Goal: Task Accomplishment & Management: Manage account settings

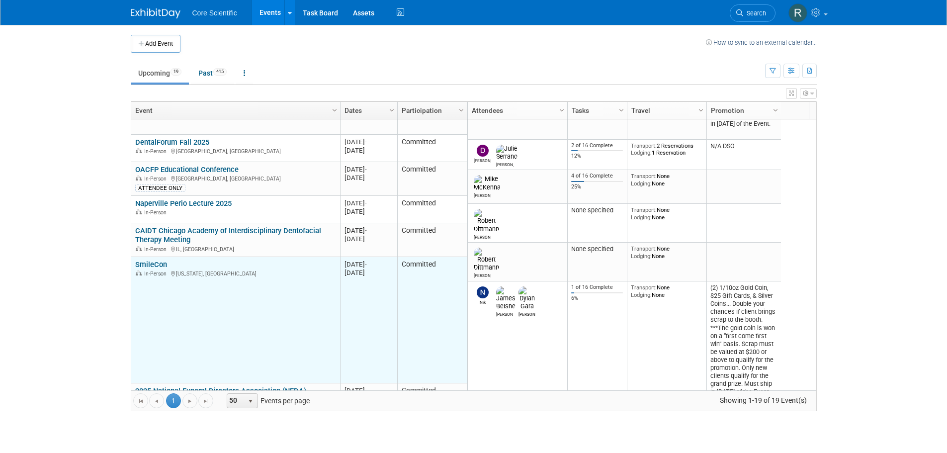
scroll to position [417, 0]
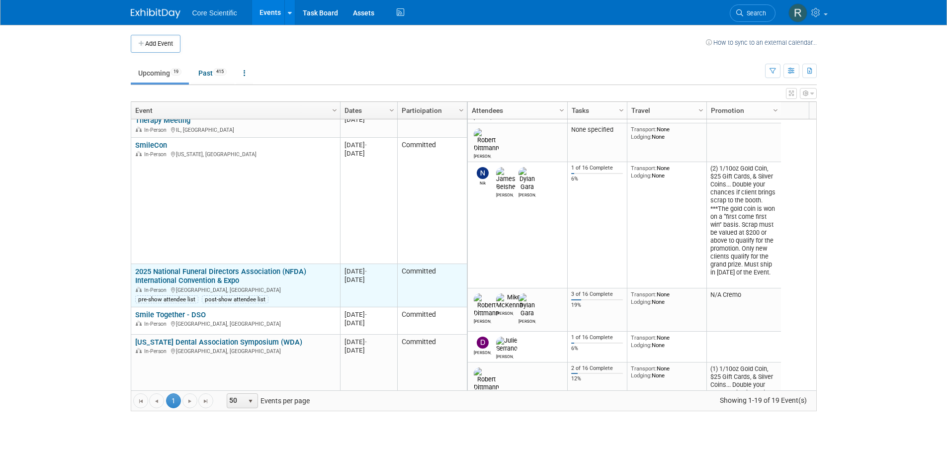
click at [167, 276] on link "2025 National Funeral Directors Association (NFDA) International Convention & E…" at bounding box center [220, 276] width 171 height 18
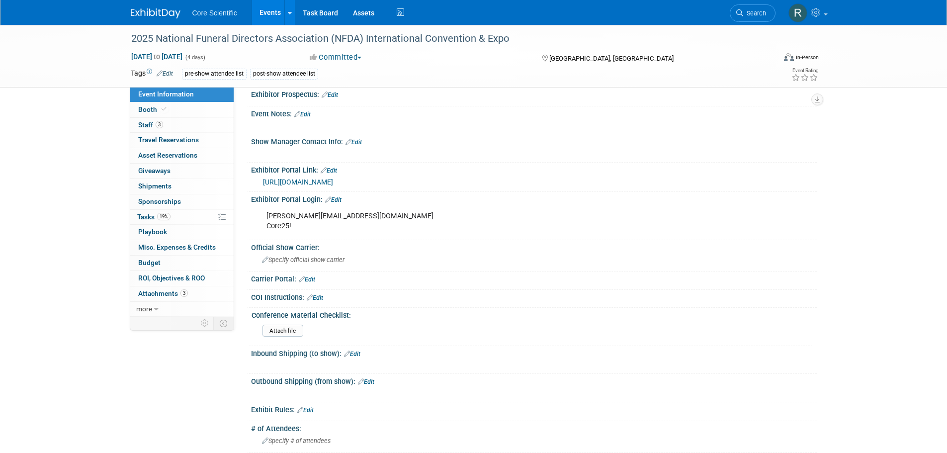
scroll to position [348, 0]
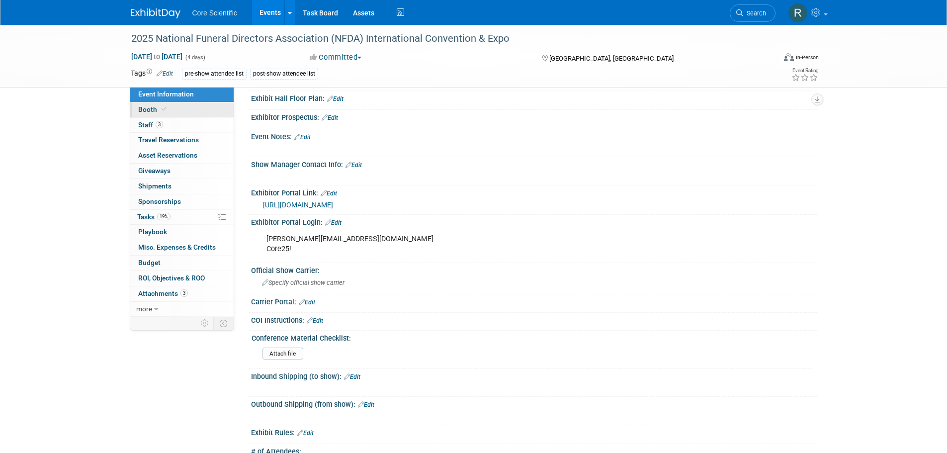
click at [195, 108] on link "Booth" at bounding box center [181, 109] width 103 height 15
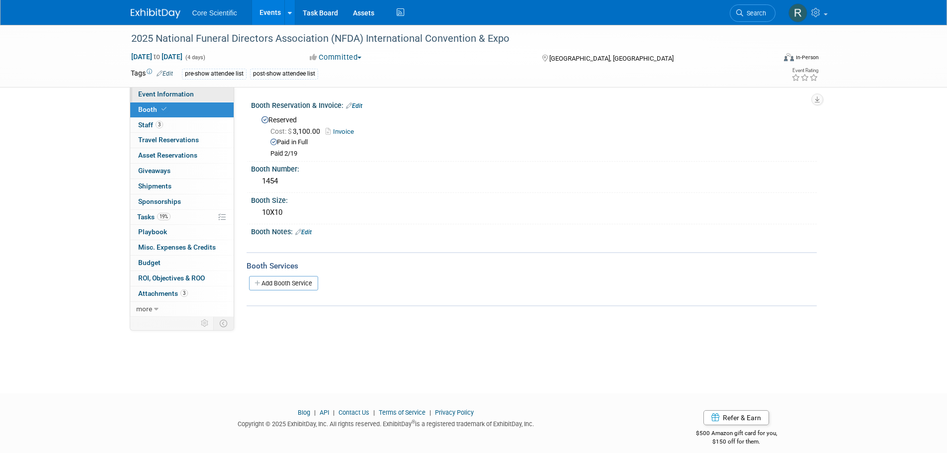
click at [193, 89] on link "Event Information" at bounding box center [181, 94] width 103 height 15
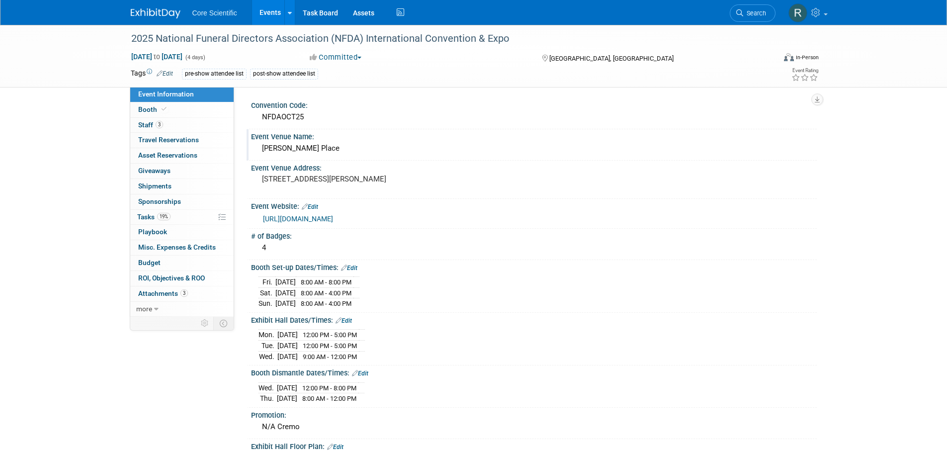
click at [295, 150] on div "McCormick Place" at bounding box center [533, 148] width 551 height 15
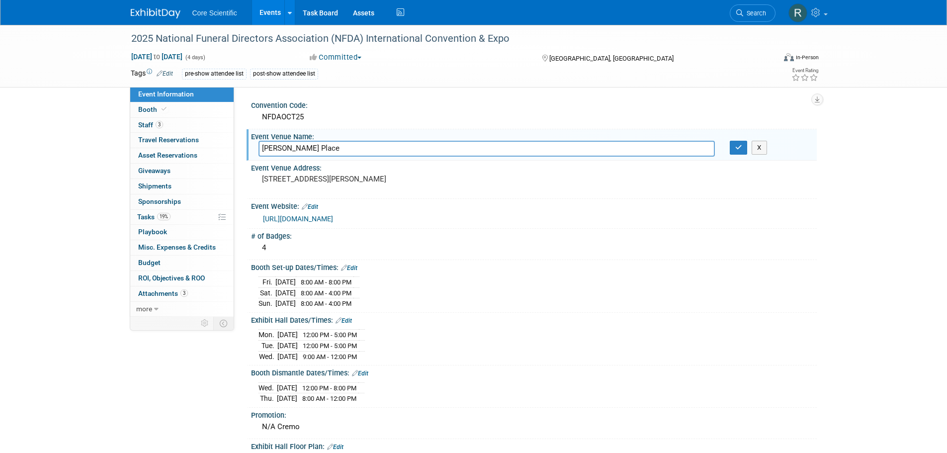
click at [295, 150] on input "McCormick Place" at bounding box center [486, 148] width 456 height 15
click at [297, 180] on pre "[STREET_ADDRESS][PERSON_NAME]" at bounding box center [369, 178] width 214 height 9
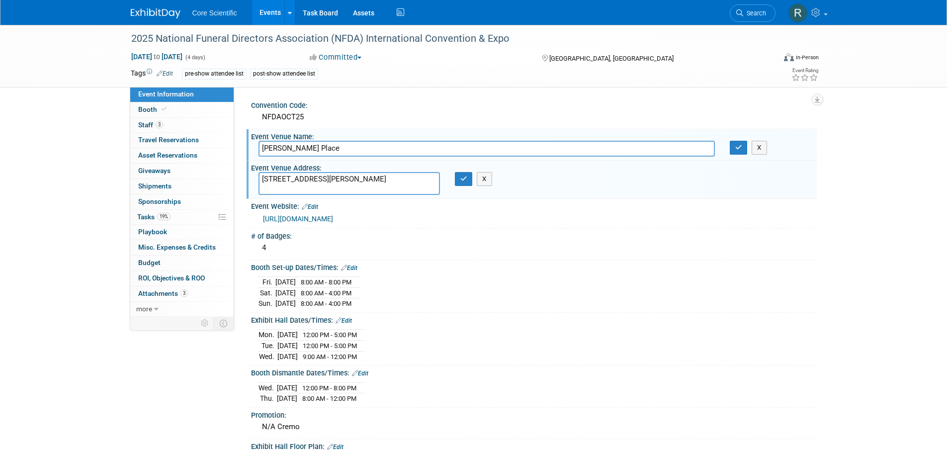
click at [297, 180] on textarea "[STREET_ADDRESS][PERSON_NAME]" at bounding box center [348, 183] width 181 height 23
click at [744, 148] on button "button" at bounding box center [739, 148] width 18 height 14
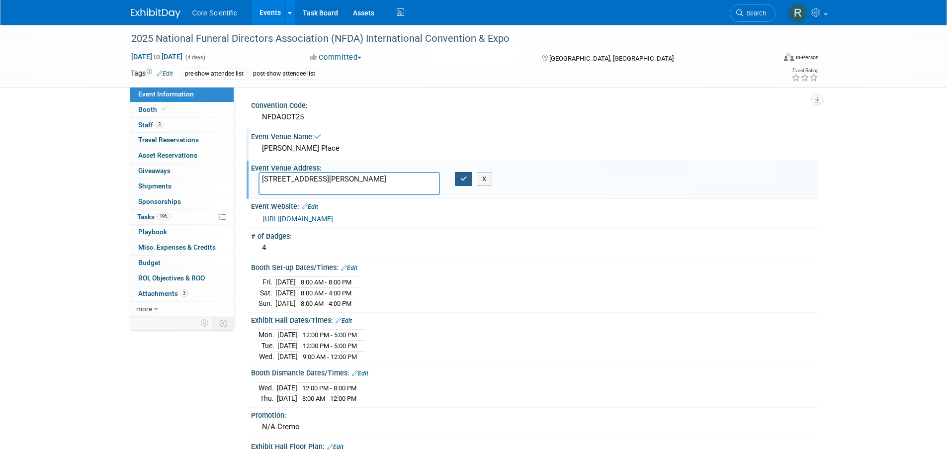
click at [461, 181] on icon "button" at bounding box center [463, 178] width 7 height 6
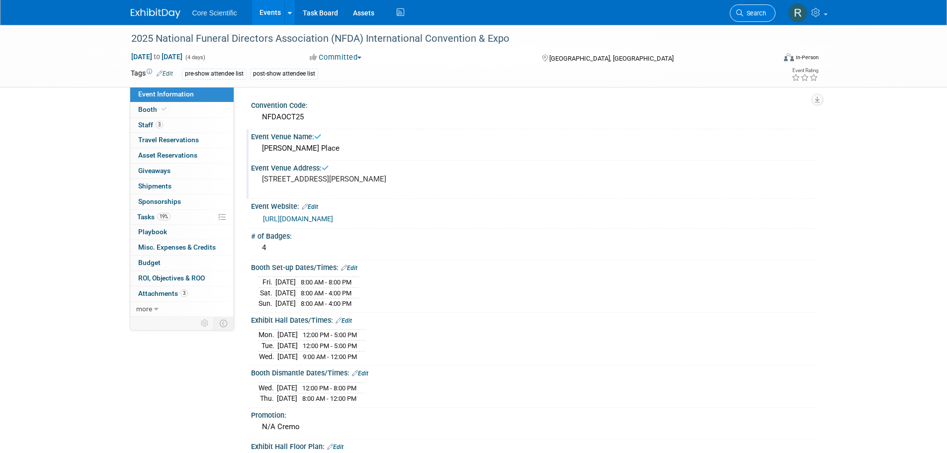
click at [754, 12] on span "Search" at bounding box center [754, 12] width 23 height 7
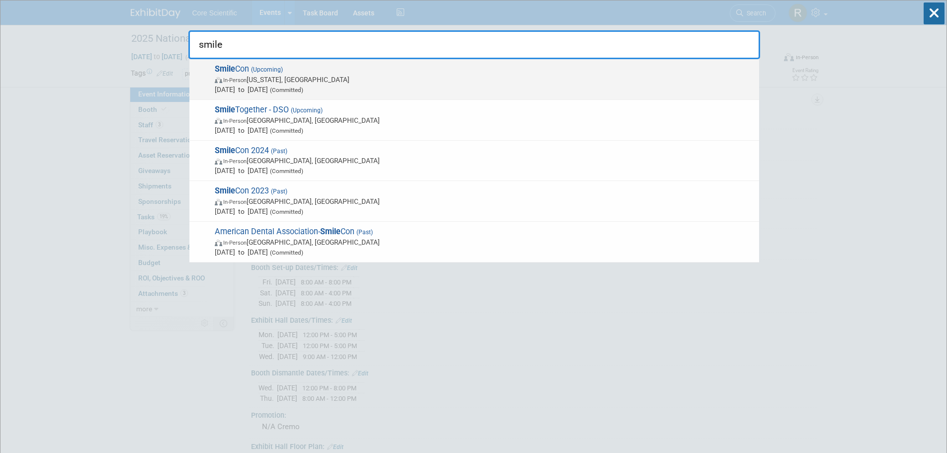
type input "smile"
click at [265, 89] on span "Oct 23, 2025 to Oct 25, 2025 (Committed)" at bounding box center [484, 89] width 539 height 10
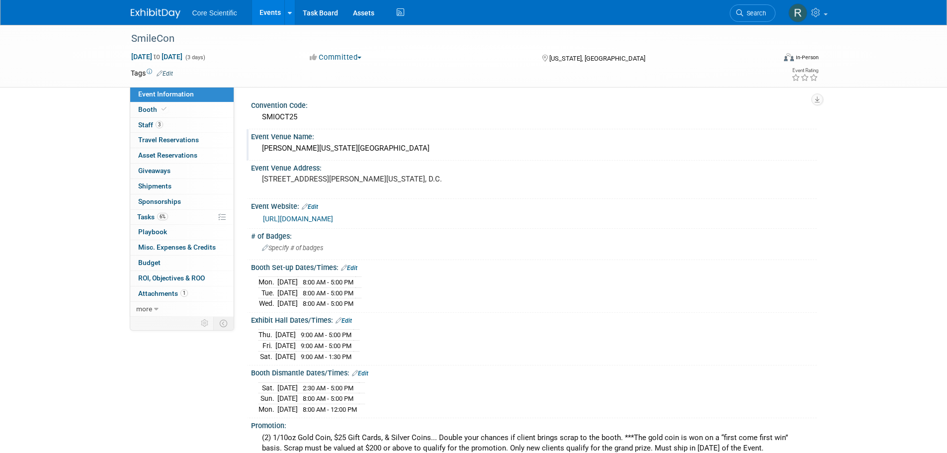
click at [332, 154] on div "Walter E. Washington Convention Center" at bounding box center [533, 148] width 551 height 15
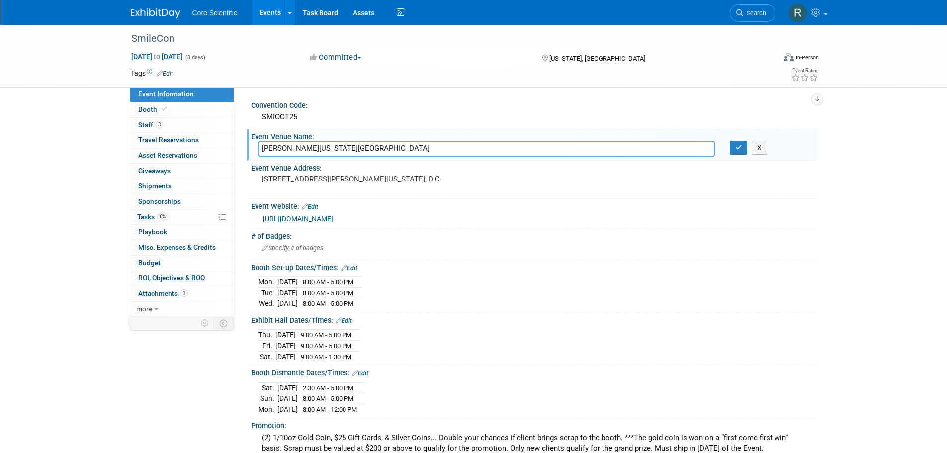
click at [332, 154] on input "Walter E. Washington Convention Center" at bounding box center [486, 148] width 456 height 15
